Goal: Task Accomplishment & Management: Manage account settings

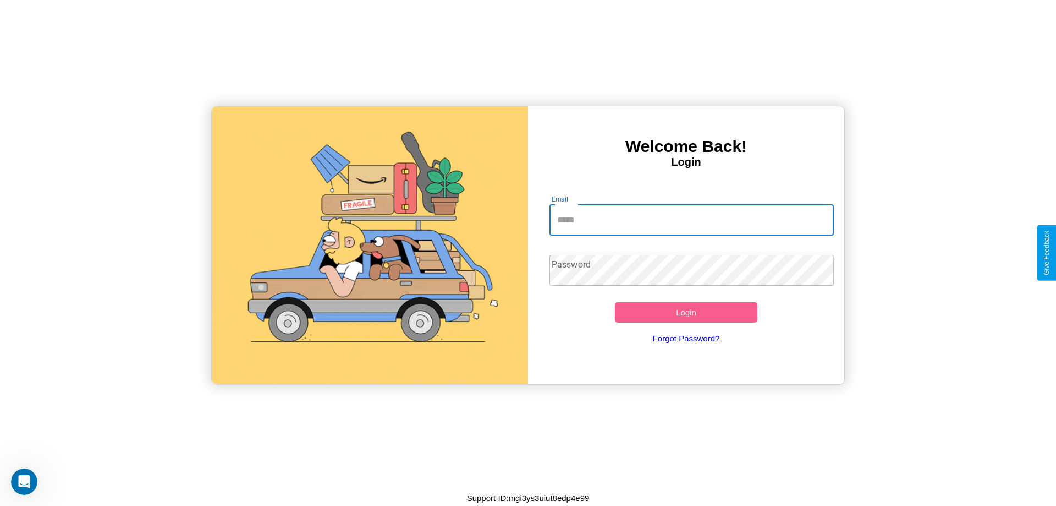
click at [692, 220] on input "Email" at bounding box center [692, 220] width 285 height 31
type input "**********"
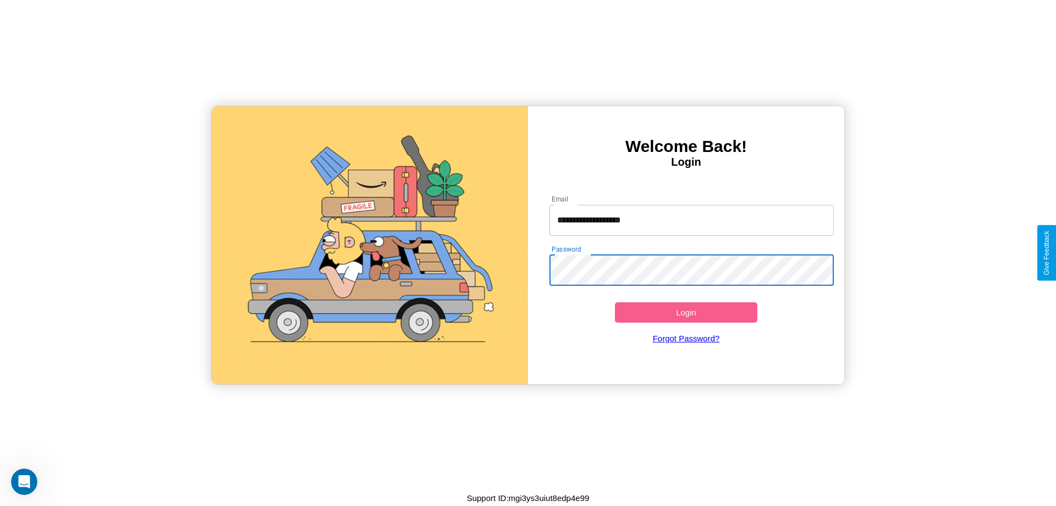
click at [686, 312] on button "Login" at bounding box center [686, 312] width 142 height 20
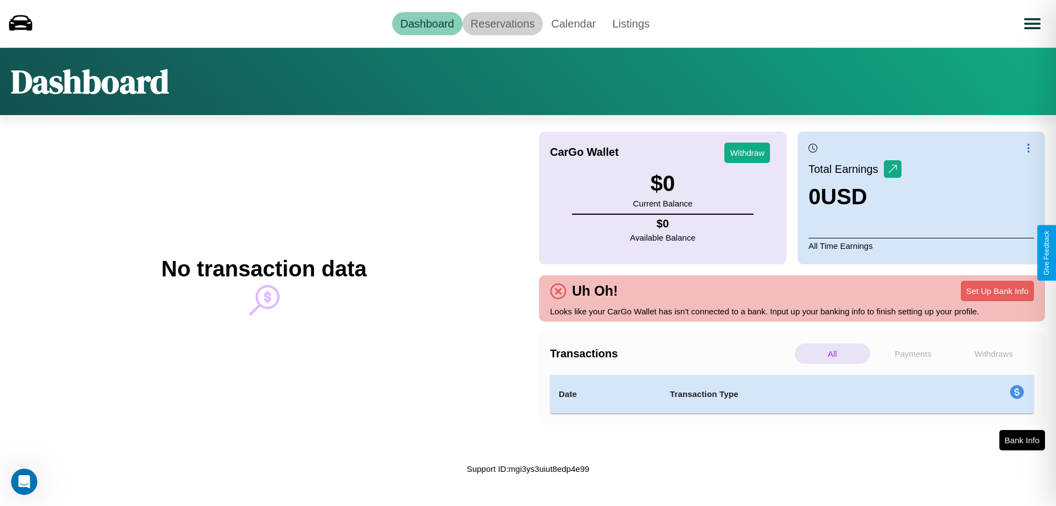
click at [502, 23] on link "Reservations" at bounding box center [503, 23] width 81 height 23
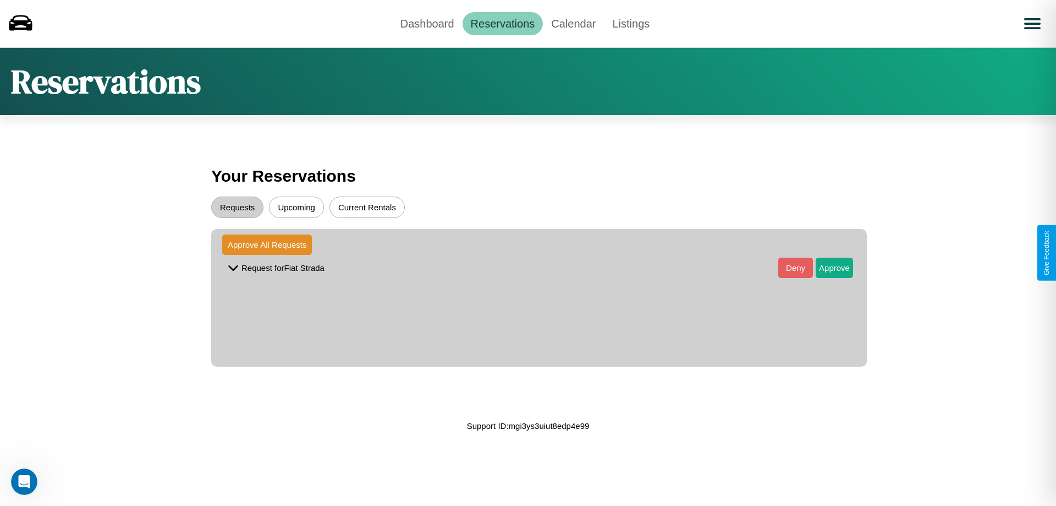
click at [297, 207] on button "Upcoming" at bounding box center [296, 206] width 55 height 21
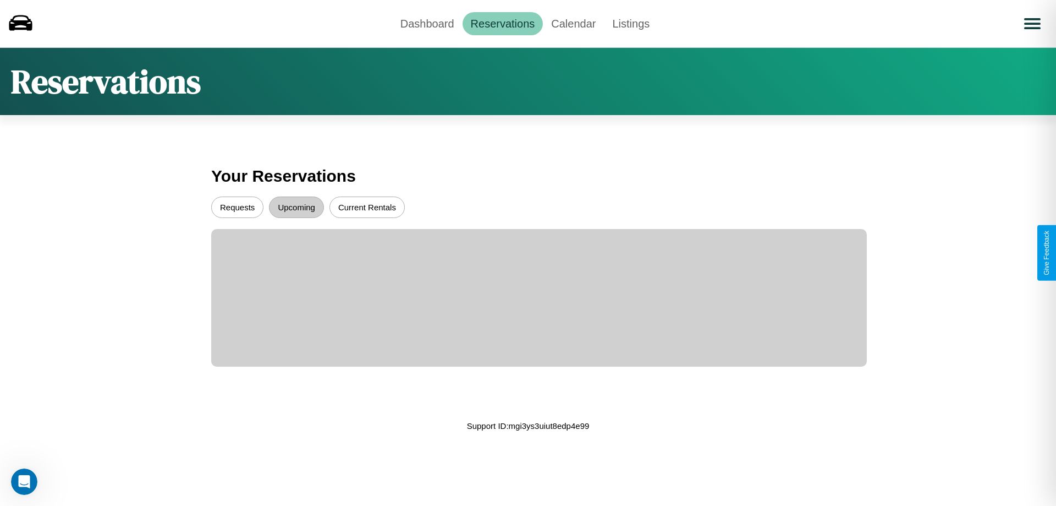
click at [237, 207] on button "Requests" at bounding box center [237, 206] width 52 height 21
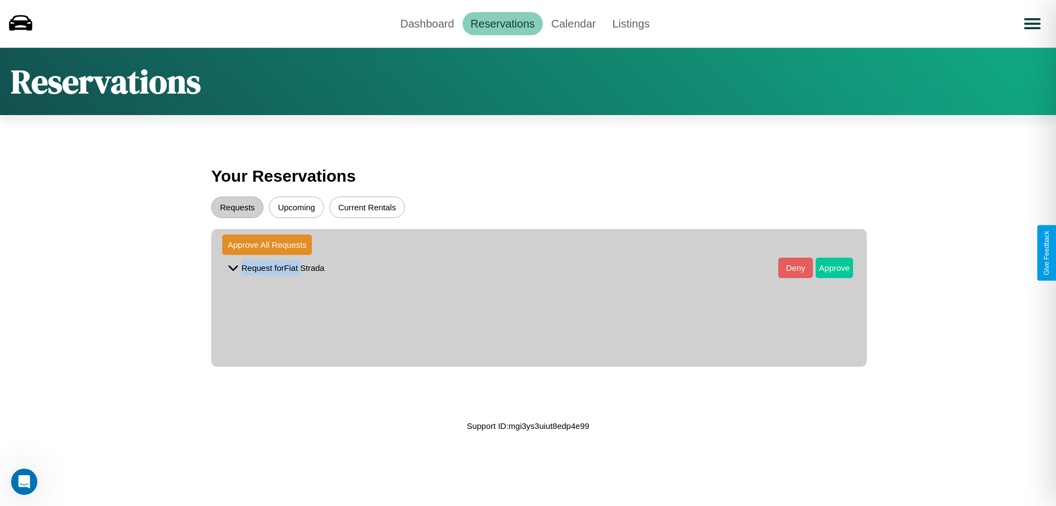
click at [826, 267] on button "Approve" at bounding box center [834, 267] width 37 height 20
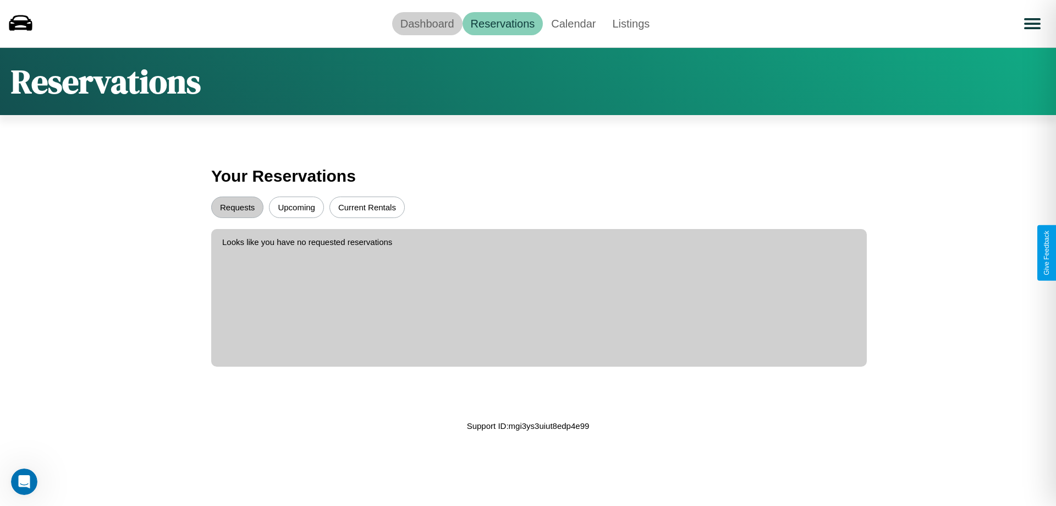
click at [427, 23] on link "Dashboard" at bounding box center [427, 23] width 70 height 23
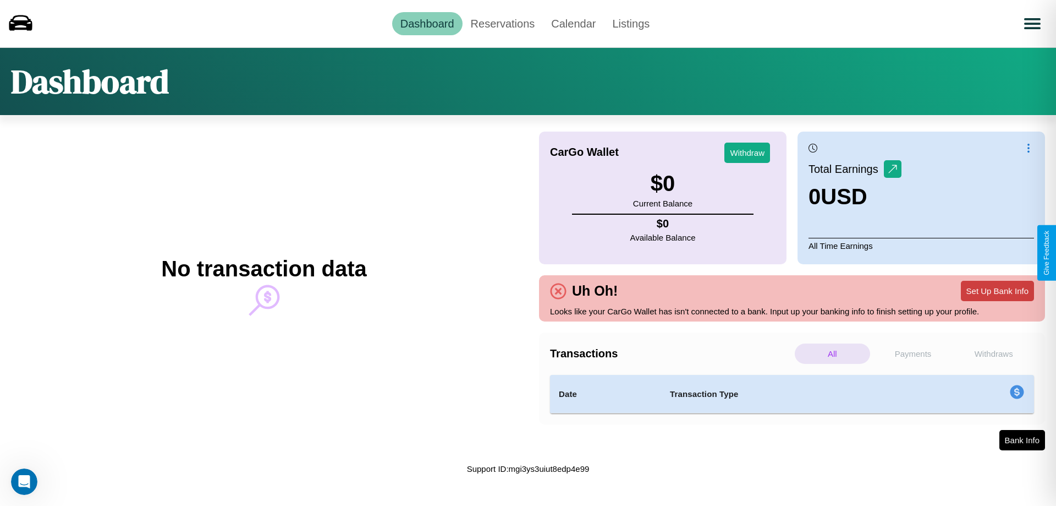
click at [997, 290] on button "Set Up Bank Info" at bounding box center [997, 291] width 73 height 20
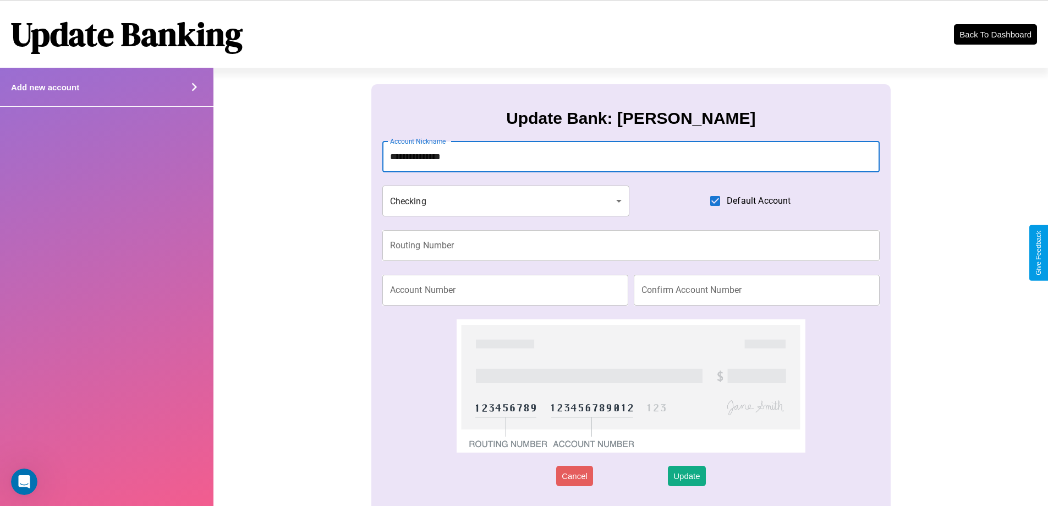
type input "**********"
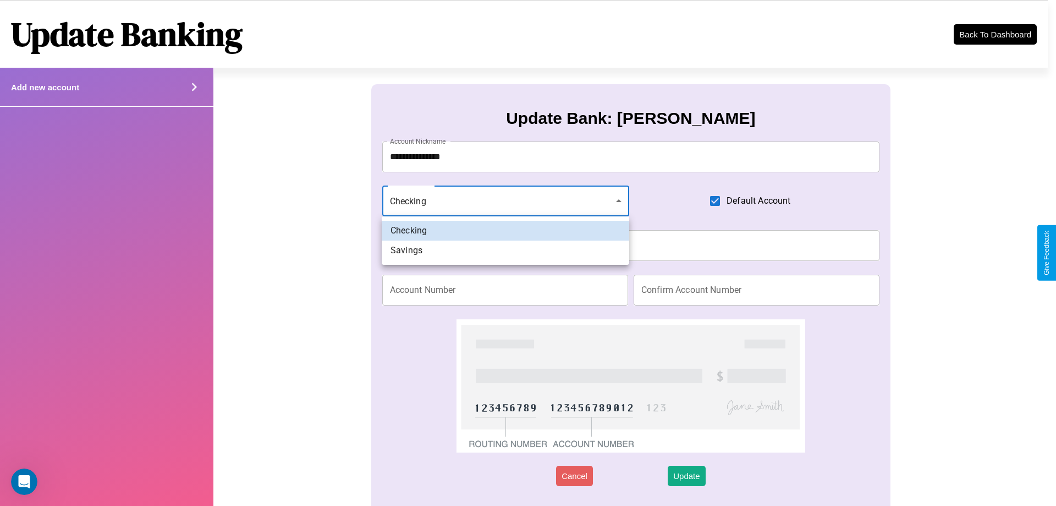
click at [506, 201] on div at bounding box center [528, 253] width 1056 height 506
